Goal: Task Accomplishment & Management: Manage account settings

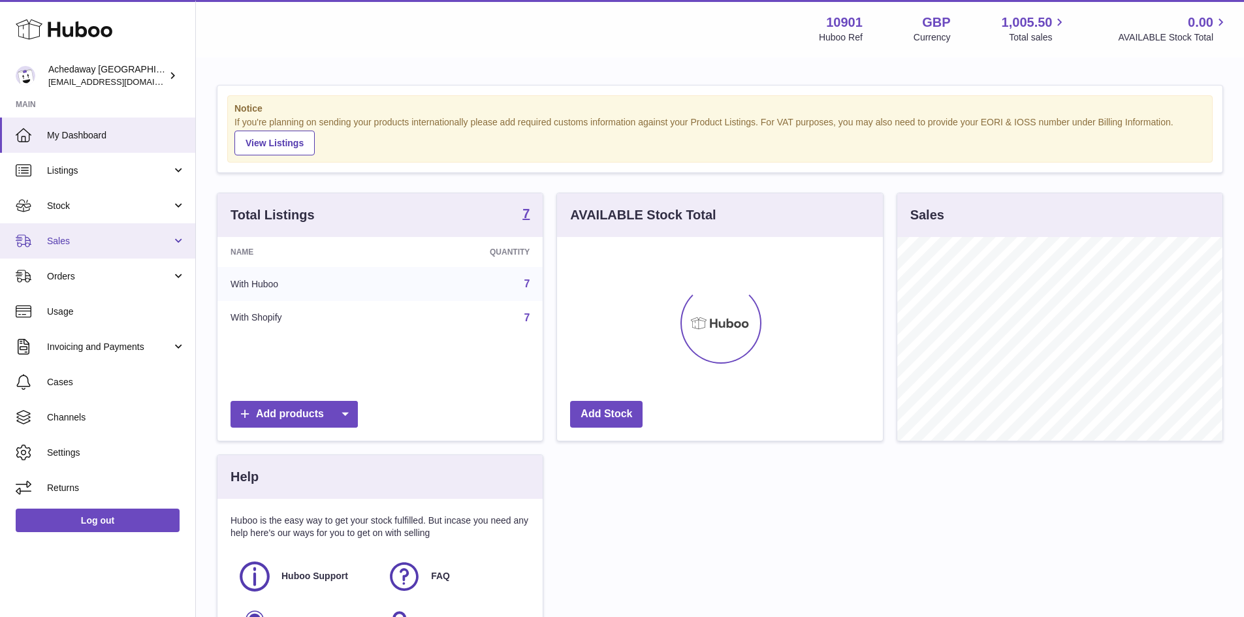
scroll to position [204, 326]
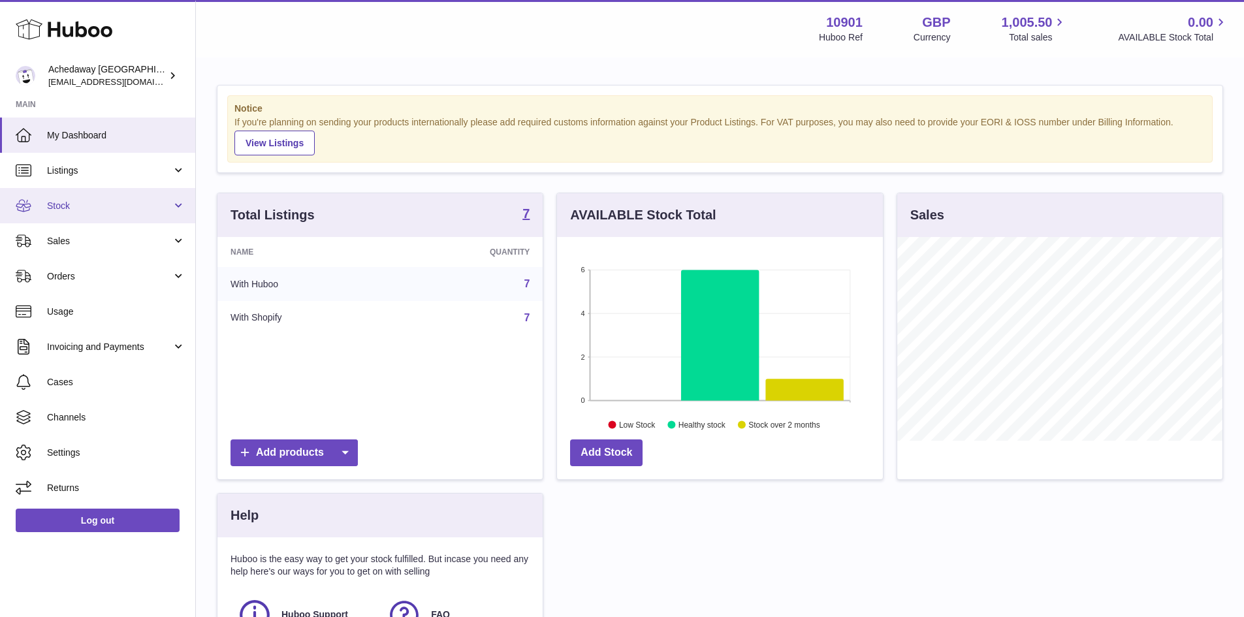
click at [115, 203] on span "Stock" at bounding box center [109, 206] width 125 height 12
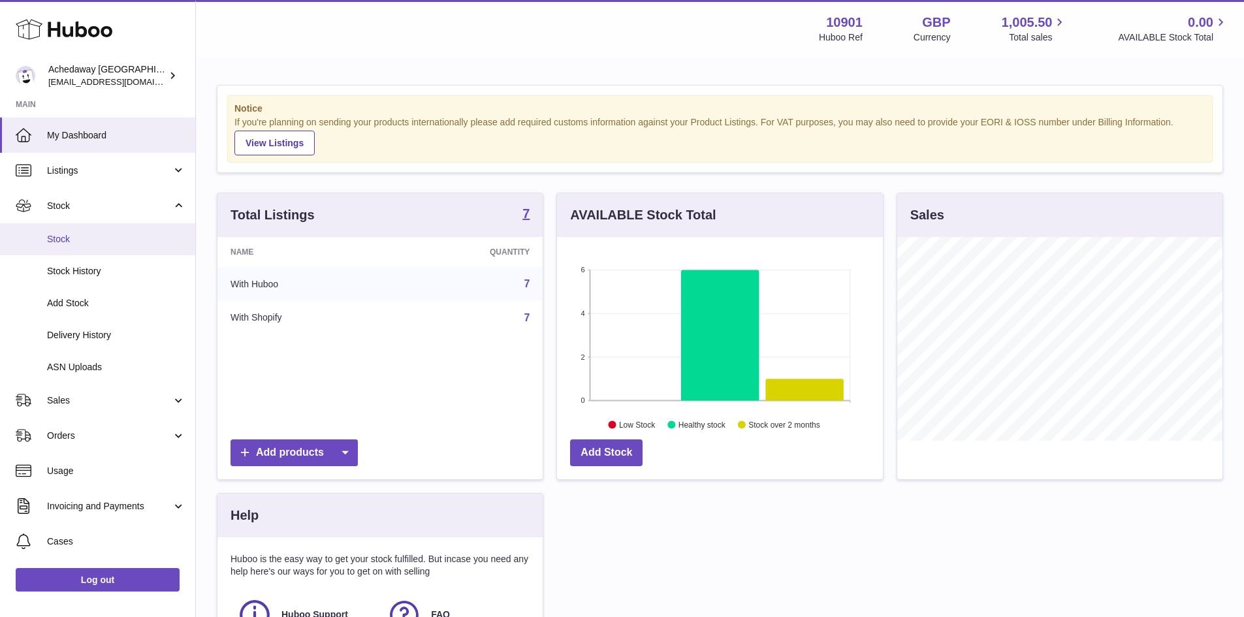
click at [123, 236] on span "Stock" at bounding box center [116, 239] width 138 height 12
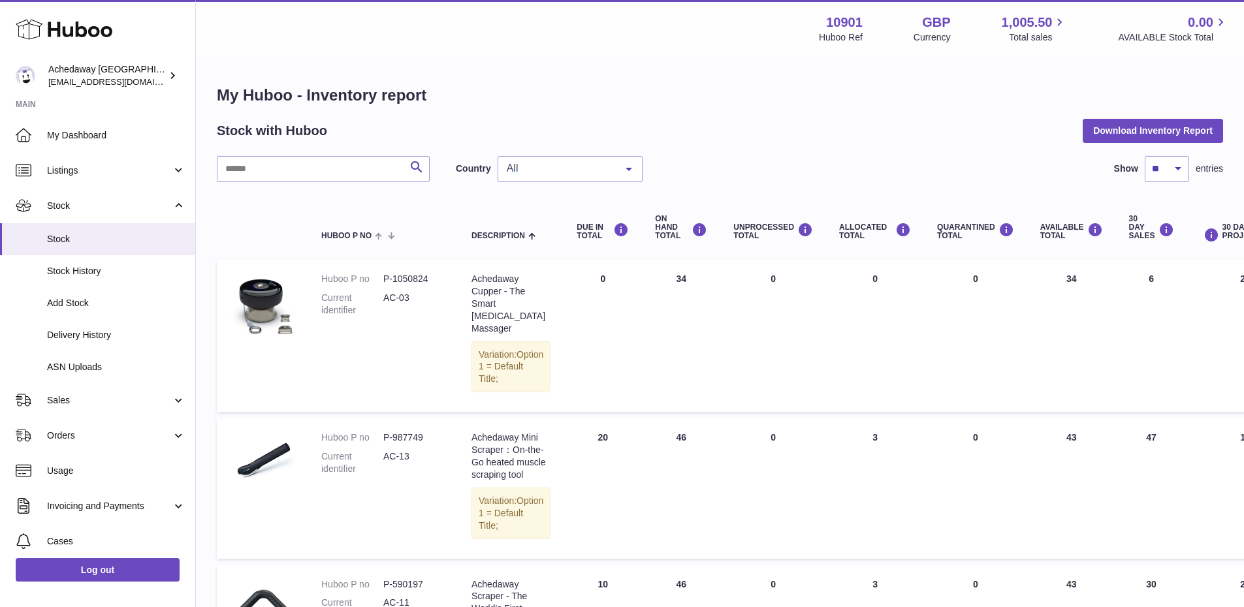
click at [555, 178] on div "All" at bounding box center [570, 169] width 145 height 26
click at [553, 238] on span "ES" at bounding box center [570, 247] width 144 height 26
click at [142, 336] on span "Delivery History" at bounding box center [116, 335] width 138 height 12
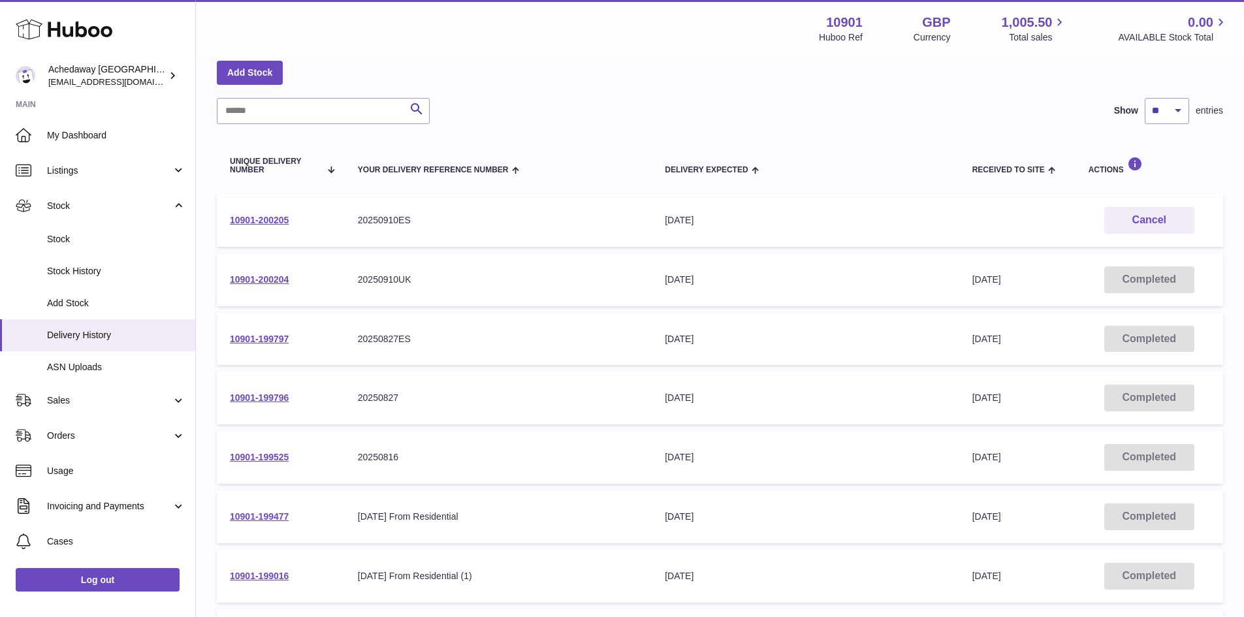
scroll to position [65, 0]
click at [255, 219] on link "10901-200205" at bounding box center [259, 219] width 59 height 10
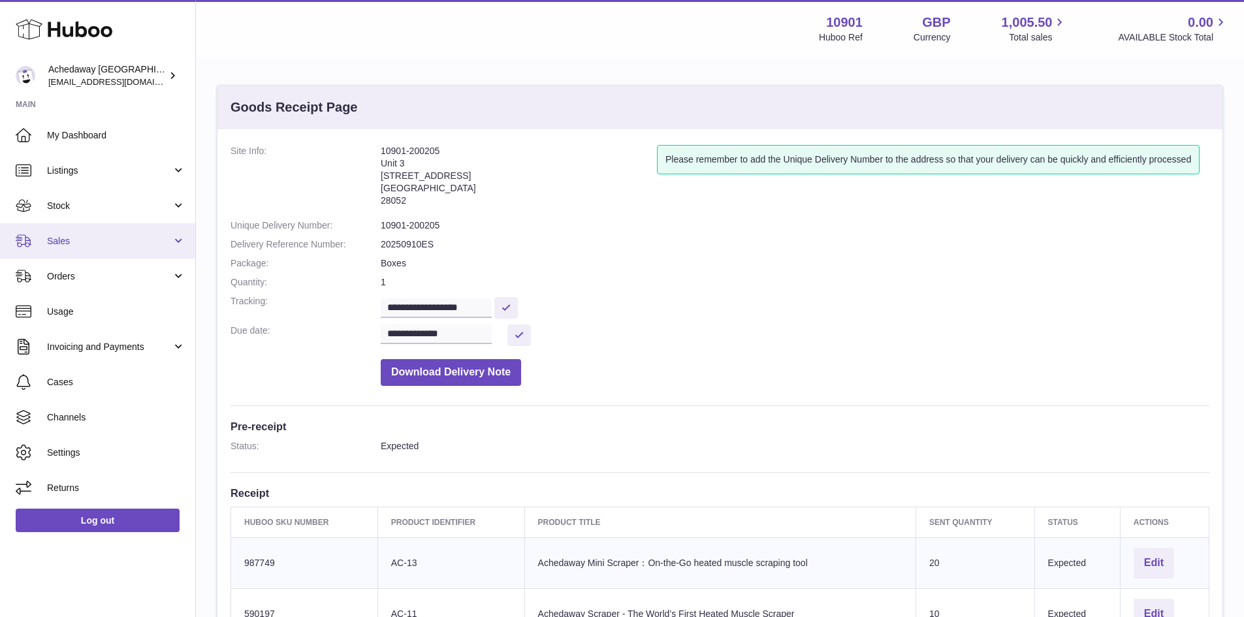
click at [113, 236] on span "Sales" at bounding box center [109, 241] width 125 height 12
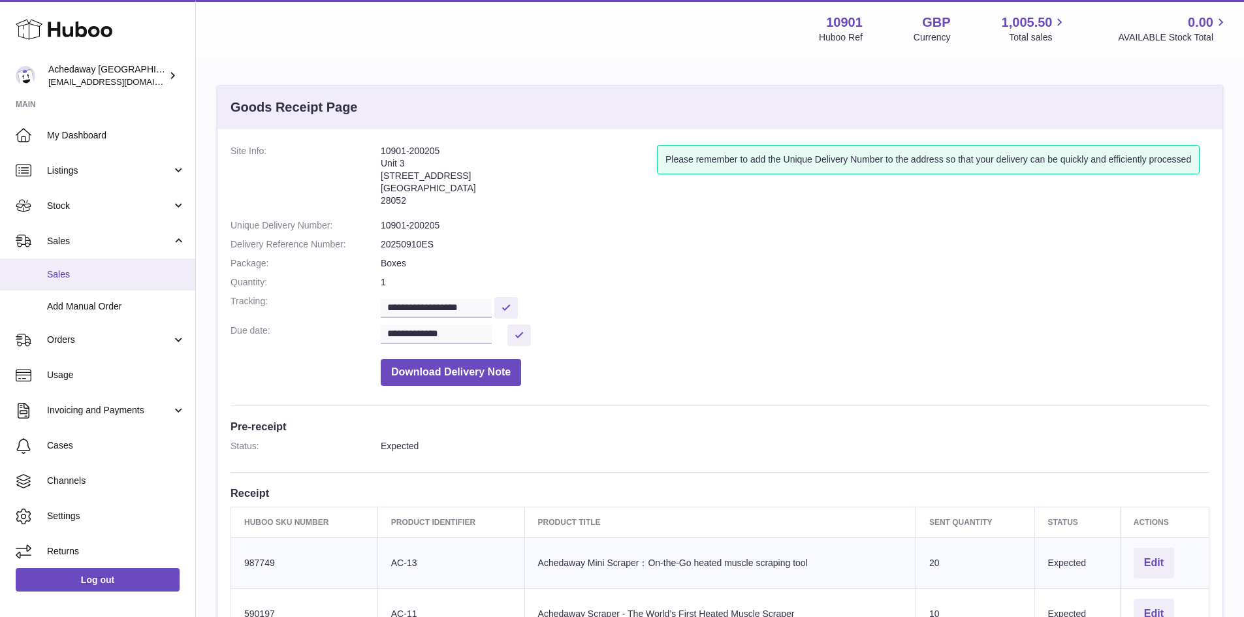
click at [119, 270] on span "Sales" at bounding box center [116, 274] width 138 height 12
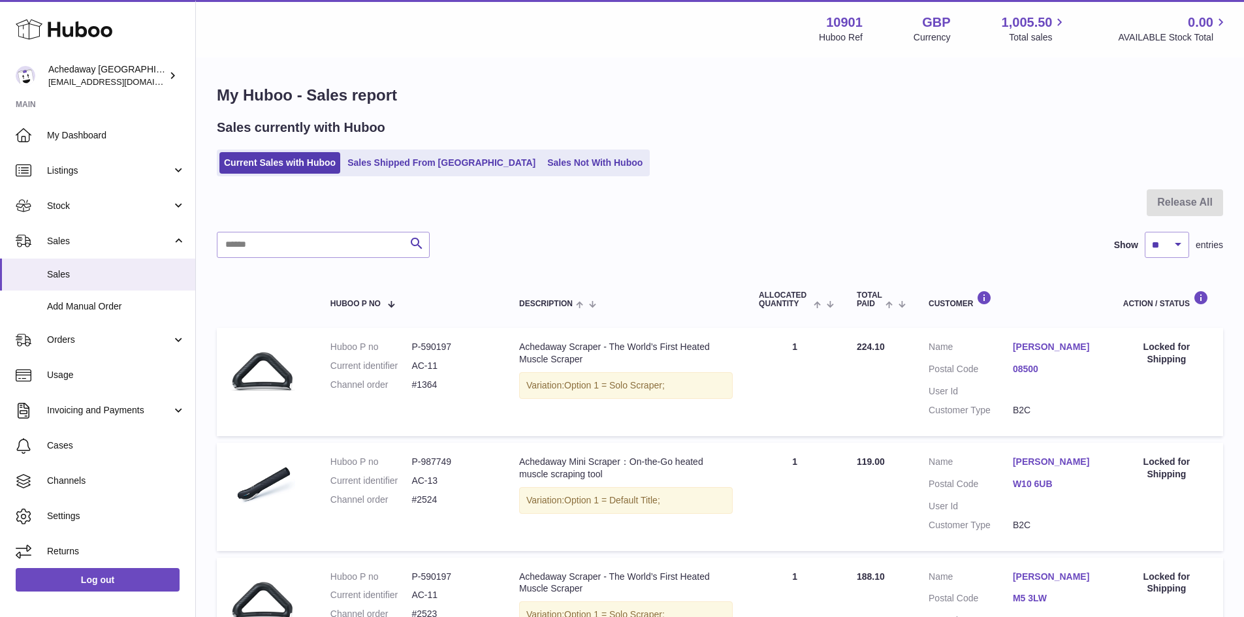
click at [535, 180] on div "My Huboo - Sales report Sales currently with Huboo Current Sales with Huboo Sal…" at bounding box center [720, 557] width 1048 height 996
click at [543, 168] on link "Sales Not With Huboo" at bounding box center [595, 163] width 104 height 22
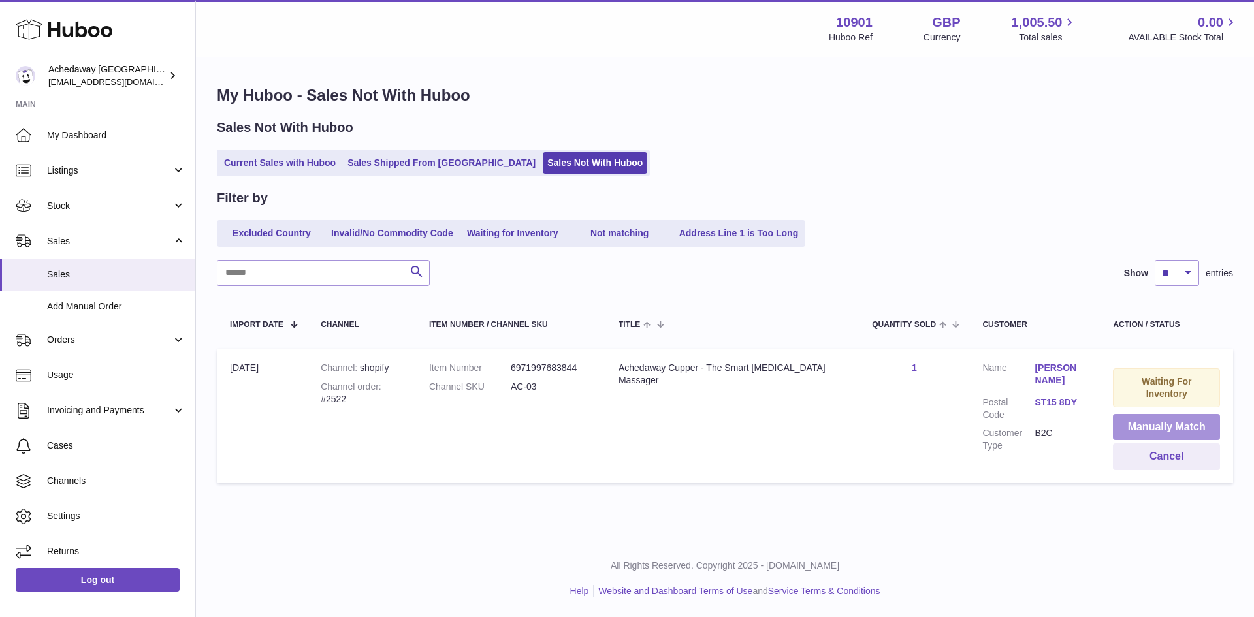
click at [1126, 423] on button "Manually Match" at bounding box center [1166, 427] width 107 height 27
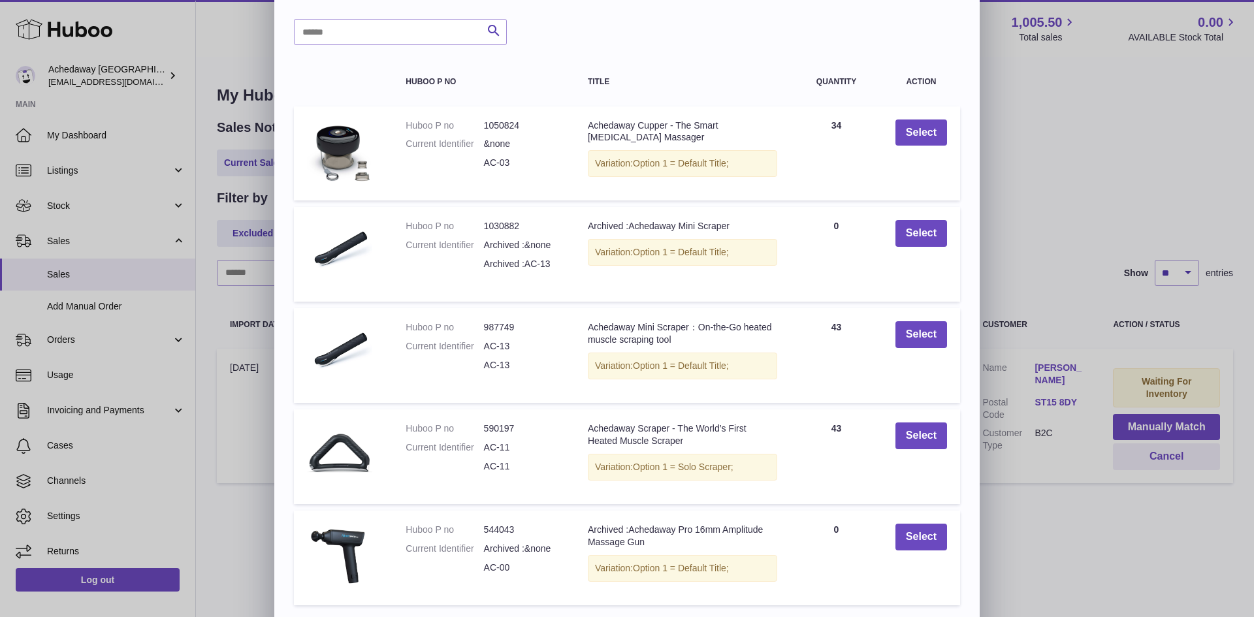
scroll to position [127, 0]
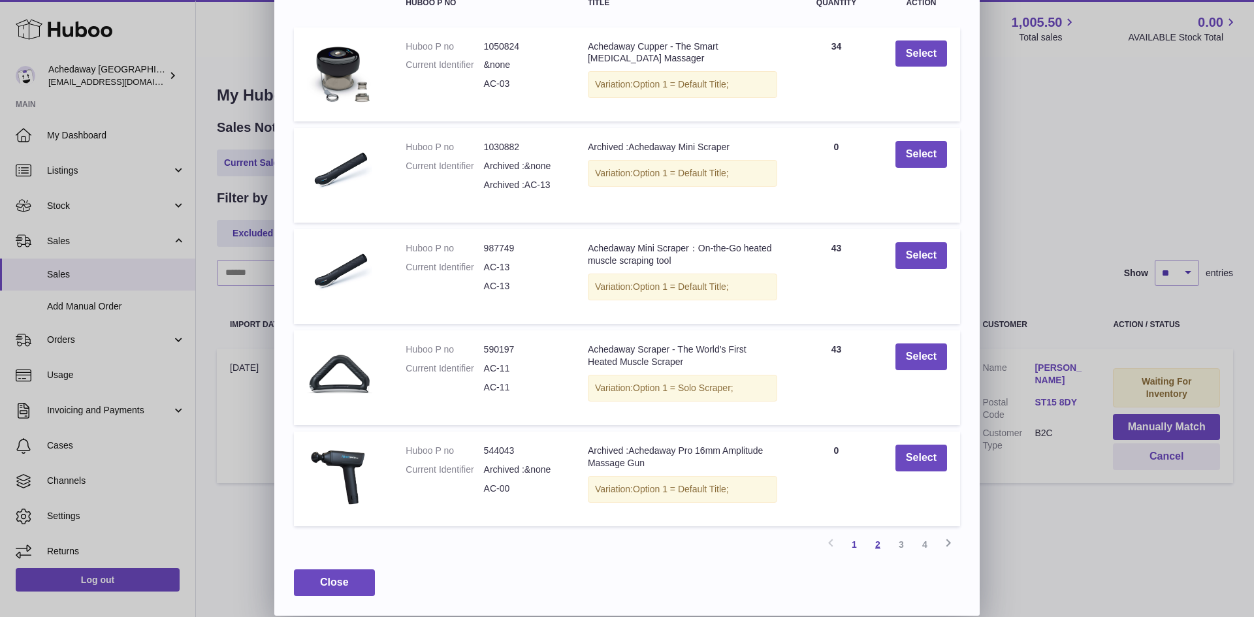
click at [874, 547] on link "2" at bounding box center [878, 545] width 24 height 24
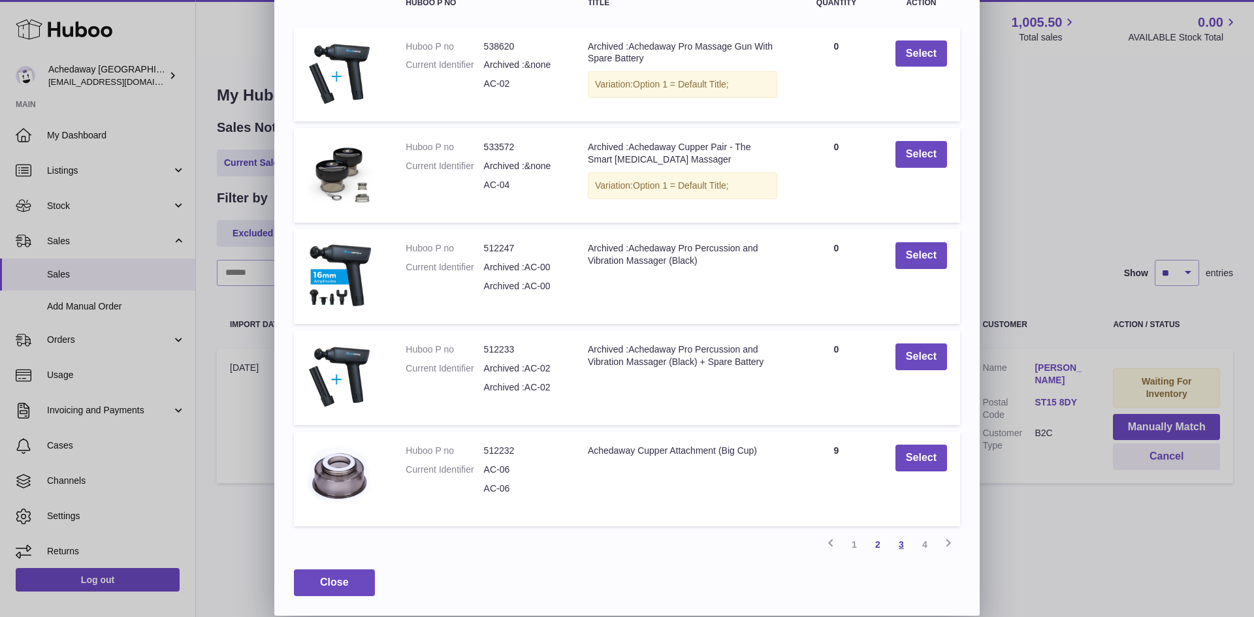
click at [904, 542] on link "3" at bounding box center [901, 545] width 24 height 24
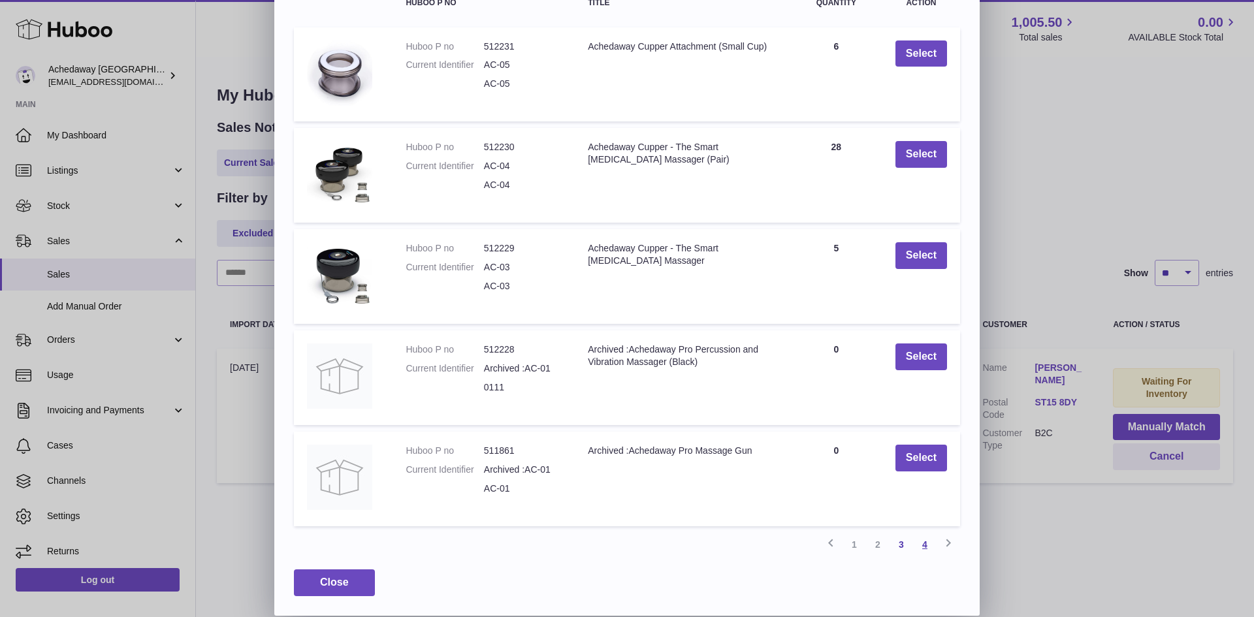
click at [927, 553] on link "4" at bounding box center [925, 545] width 24 height 24
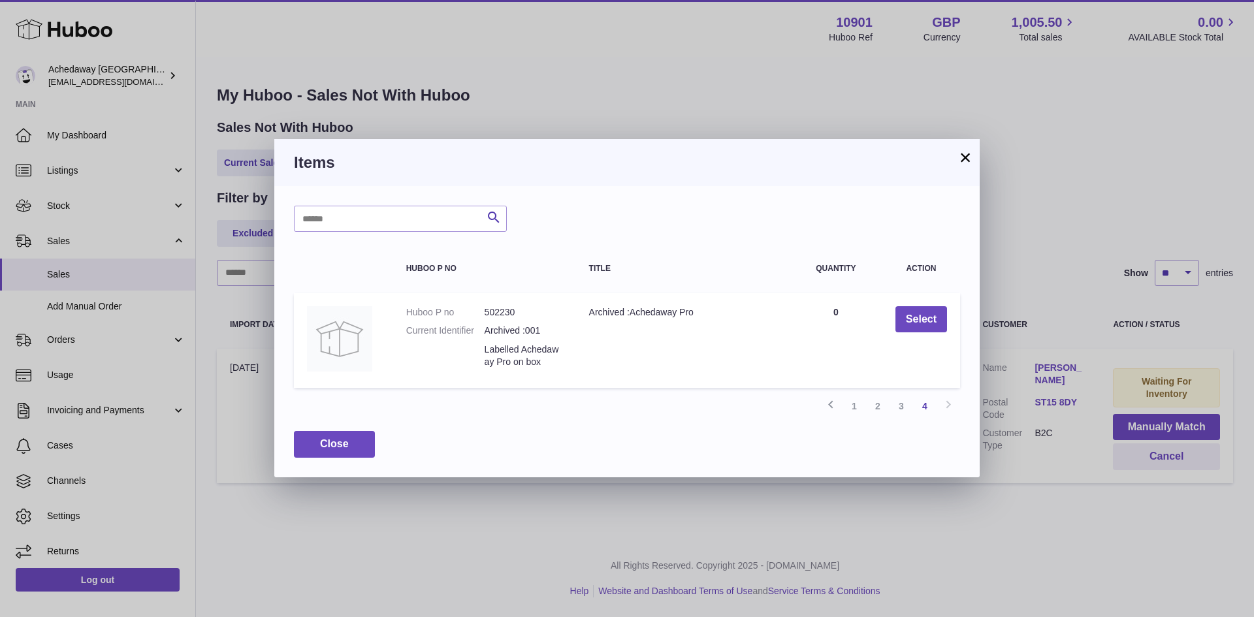
scroll to position [0, 0]
click at [851, 405] on link "1" at bounding box center [854, 406] width 24 height 24
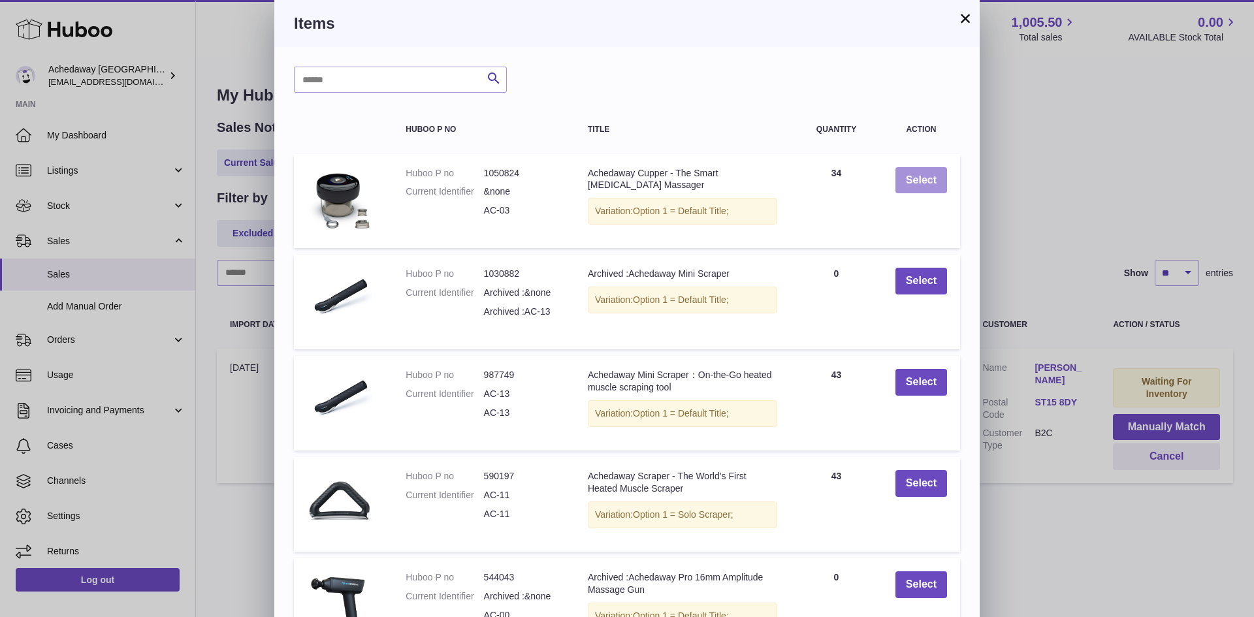
click at [913, 172] on button "Select" at bounding box center [921, 180] width 52 height 27
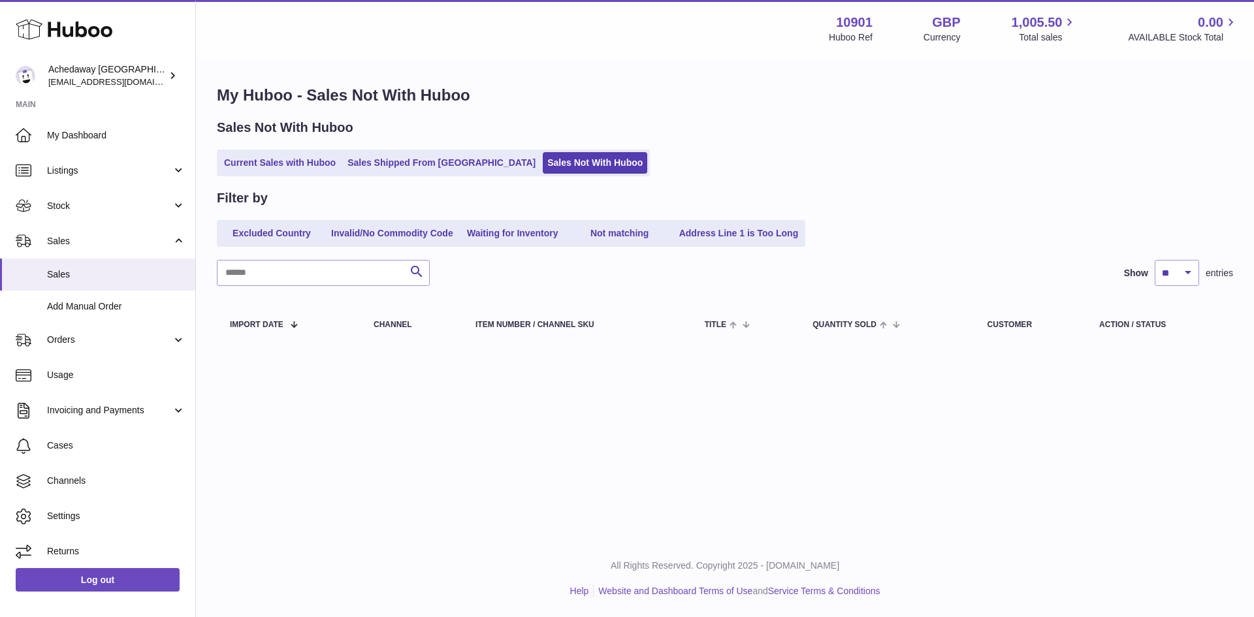
click at [323, 174] on ul "Current Sales with Huboo Sales Shipped From Huboo Sales Not With Huboo" at bounding box center [433, 163] width 433 height 27
click at [313, 168] on link "Current Sales with Huboo" at bounding box center [279, 163] width 121 height 22
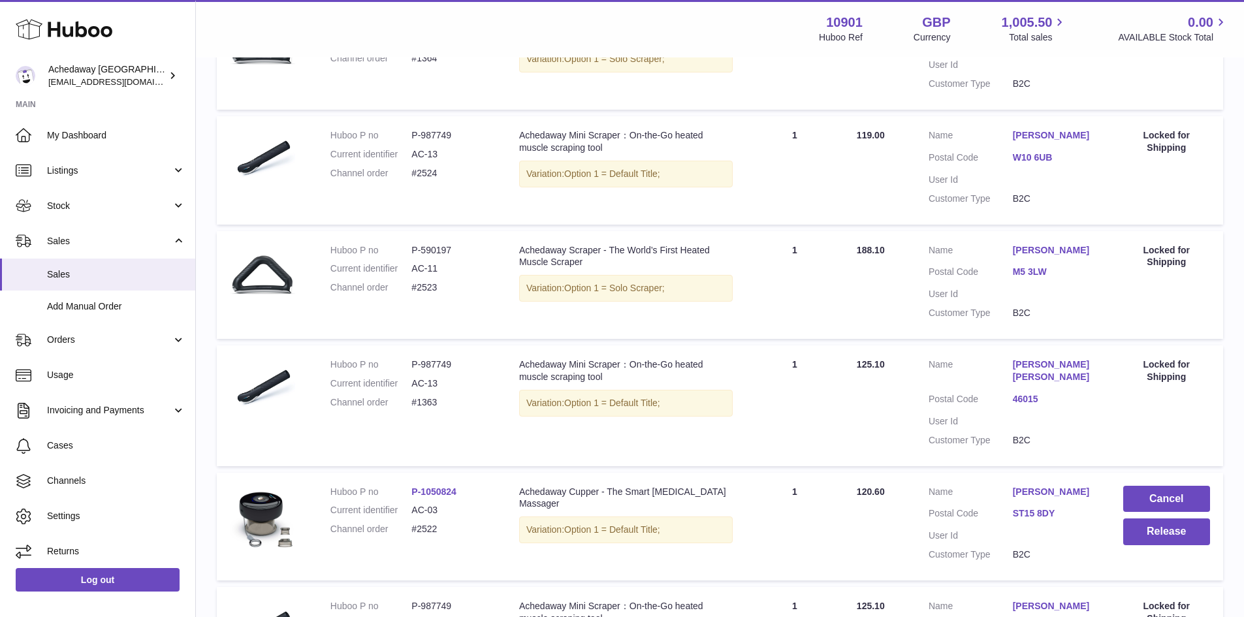
scroll to position [653, 0]
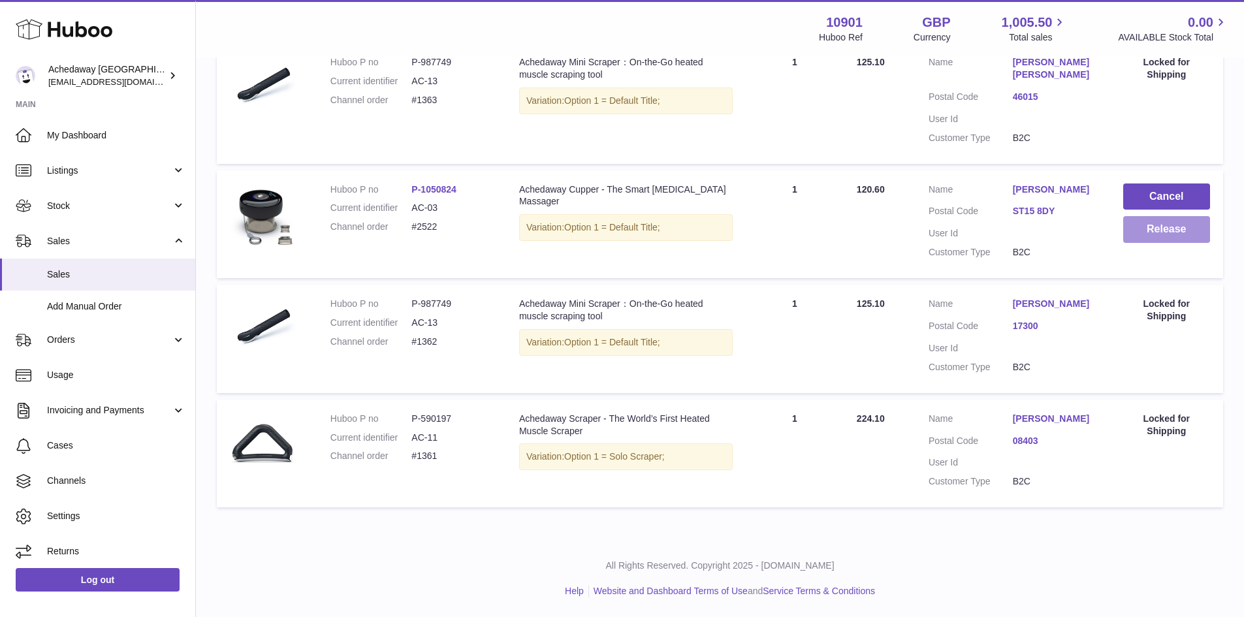
click at [1144, 216] on button "Release" at bounding box center [1166, 229] width 87 height 27
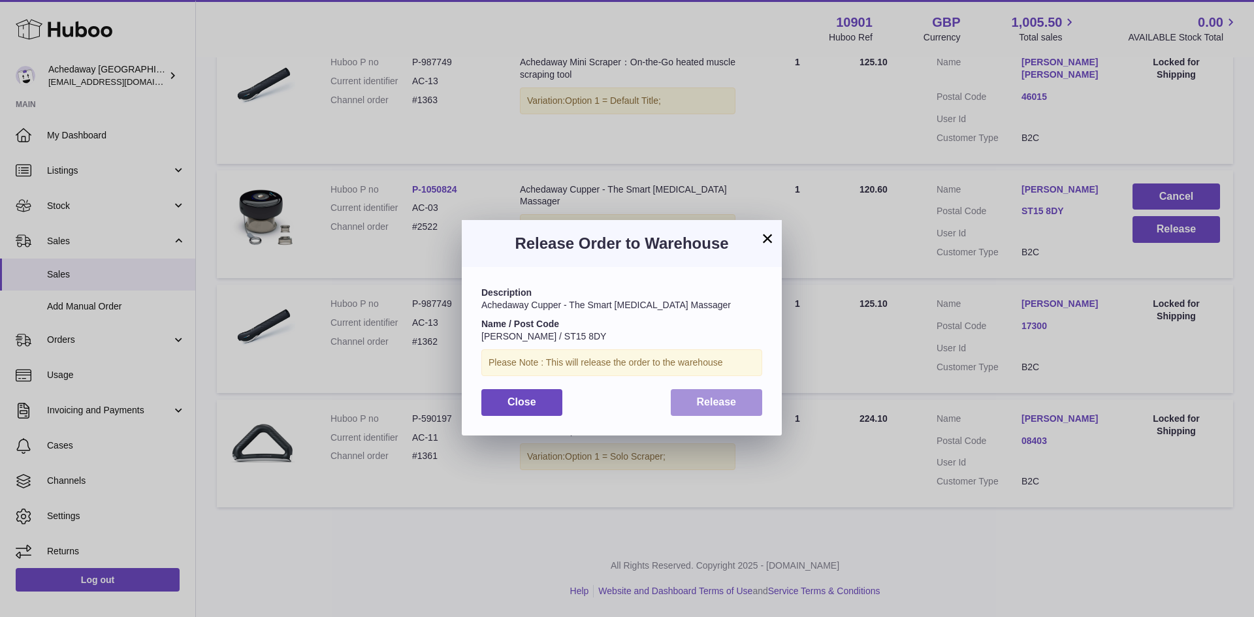
click at [730, 404] on span "Release" at bounding box center [717, 401] width 40 height 11
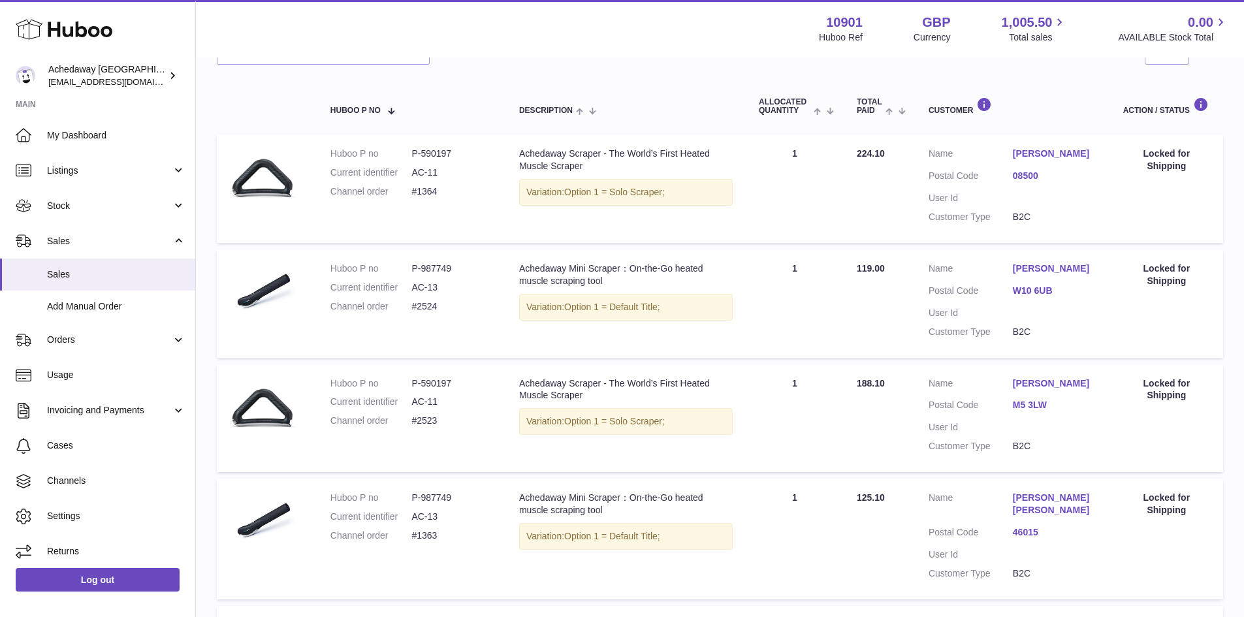
scroll to position [0, 0]
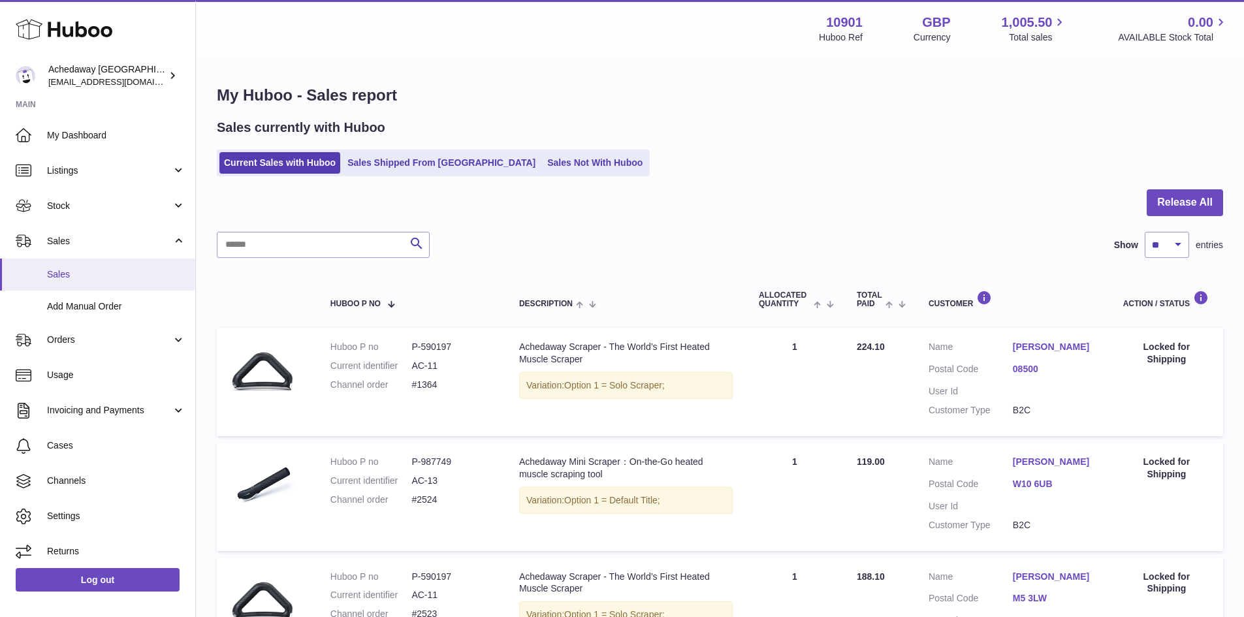
click at [110, 275] on span "Sales" at bounding box center [116, 274] width 138 height 12
